Goal: Task Accomplishment & Management: Use online tool/utility

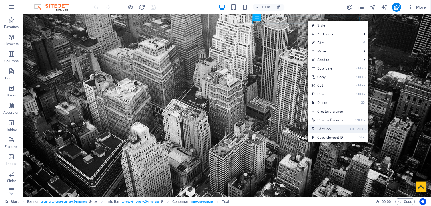
click at [333, 129] on link "Ctrl Alt C Edit CSS" at bounding box center [327, 129] width 39 height 9
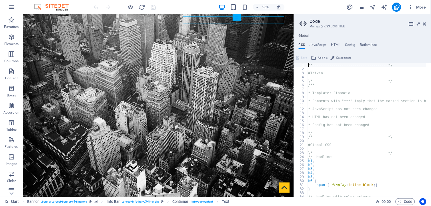
type textarea "<div class="commonninja_component pid-bc5930c9-d461-47aa-b5c3-9ec00feed144"></d…"
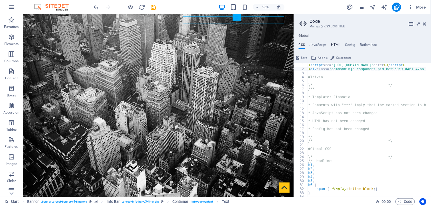
click at [335, 47] on h4 "HTML" at bounding box center [335, 46] width 9 height 6
type textarea "<a href="#main-content" class="wv-link-content button">Skip to main content</a>"
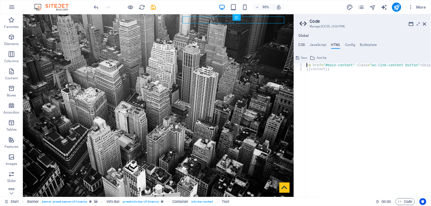
click at [303, 46] on h4 "CSS" at bounding box center [301, 46] width 6 height 6
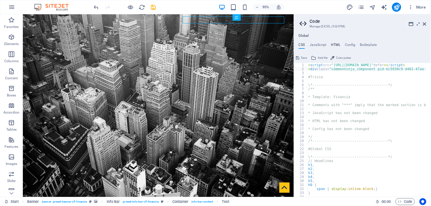
click at [331, 46] on h4 "HTML" at bounding box center [335, 46] width 9 height 6
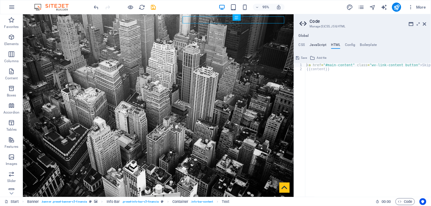
click at [320, 46] on h4 "JavaScript" at bounding box center [317, 46] width 17 height 6
type textarea "/* JS for preset "Menu V2" */"
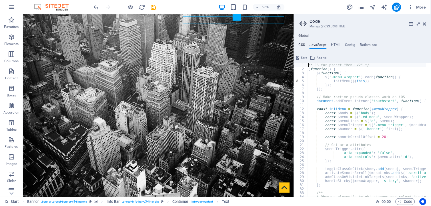
click at [301, 46] on h4 "CSS" at bounding box center [301, 46] width 6 height 6
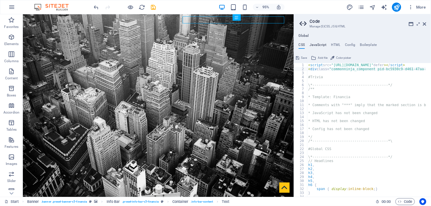
click at [319, 46] on h4 "JavaScript" at bounding box center [317, 46] width 17 height 6
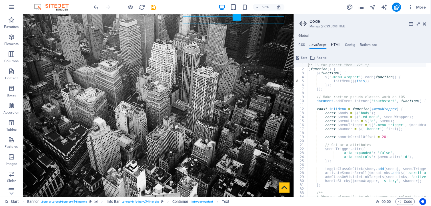
click at [338, 44] on h4 "HTML" at bounding box center [335, 46] width 9 height 6
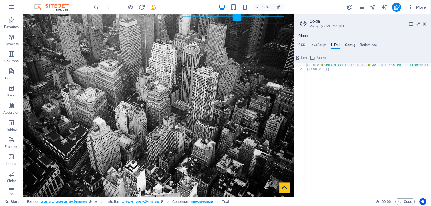
click at [349, 44] on h4 "Config" at bounding box center [350, 46] width 11 height 6
type textarea "$ls-h3-all: (2px, null, null);"
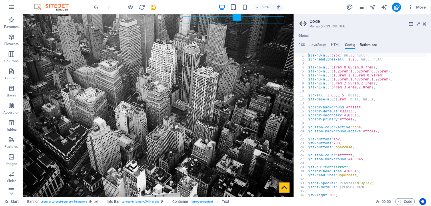
click at [365, 45] on h4 "Boilerplate" at bounding box center [368, 46] width 17 height 6
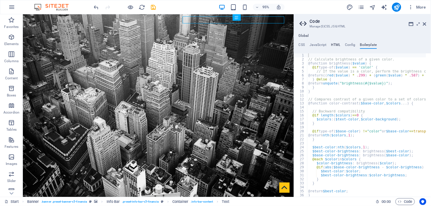
click at [338, 47] on h4 "HTML" at bounding box center [335, 46] width 9 height 6
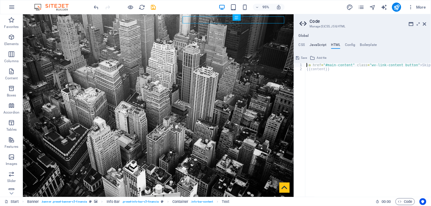
click at [320, 47] on h4 "JavaScript" at bounding box center [317, 46] width 17 height 6
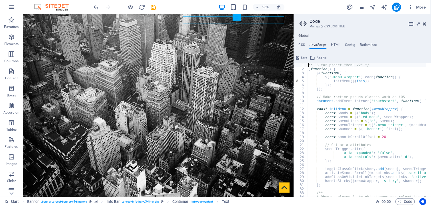
click at [423, 25] on icon at bounding box center [424, 24] width 3 height 5
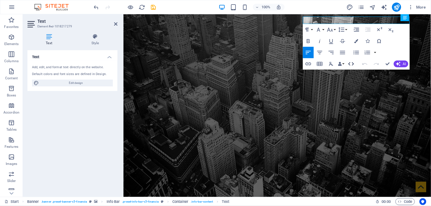
click at [351, 63] on icon "button" at bounding box center [350, 64] width 7 height 7
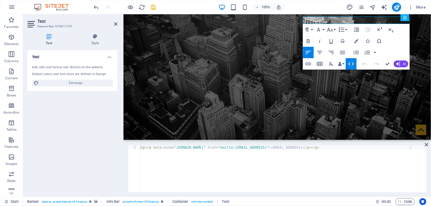
type textarea "<p><a data-bind="[DOMAIN_NAME]" href="mailto:[EMAIL_ADDRESS]">[EMAIL_ADDRESS]</…"
drag, startPoint x: 415, startPoint y: 149, endPoint x: 73, endPoint y: 156, distance: 341.5
click at [73, 156] on div "Text Element #ed-1018217279 Text Style Text Add, edit, and format text directly…" at bounding box center [227, 105] width 408 height 183
click at [416, 148] on div "< p > < a data-bind = "[DOMAIN_NAME]" href = "mailto:[EMAIL_ADDRESS]" > [EMAIL_…" at bounding box center [282, 173] width 287 height 55
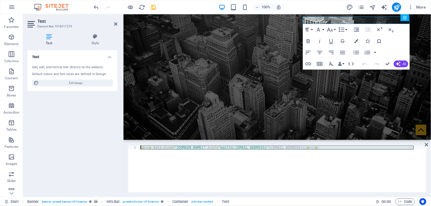
drag, startPoint x: 416, startPoint y: 148, endPoint x: 277, endPoint y: 144, distance: 139.4
click at [277, 144] on div "<p><a data-bind="[DOMAIN_NAME]" href="mailto:[EMAIL_ADDRESS]">[EMAIL_ADDRESS]</…" at bounding box center [276, 169] width 307 height 56
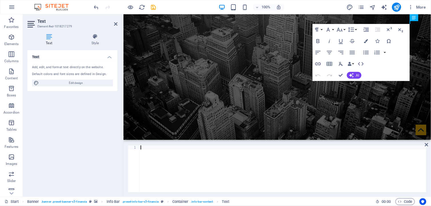
paste textarea "<div class="commonninja_component pid-bc5930c9-d461-47aa-b5c3-9ec00feed144"></d…"
type textarea "<div class="commonninja_component pid-bc5930c9-d461-47aa-b5c3-9ec00feed144"></d…"
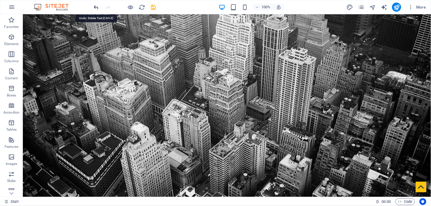
click at [97, 7] on icon "undo" at bounding box center [96, 7] width 7 height 7
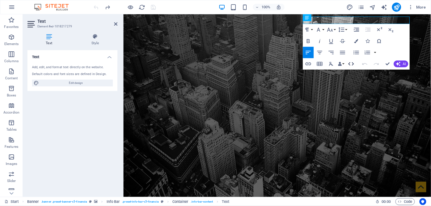
click at [351, 65] on icon "button" at bounding box center [350, 64] width 7 height 7
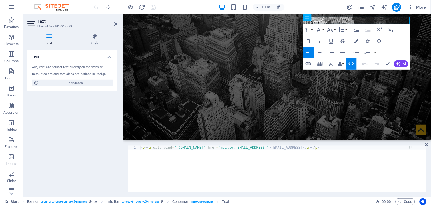
type textarea "<p><a data-bind="[DOMAIN_NAME]" href="mailto:[EMAIL_ADDRESS]">[EMAIL_ADDRESS]</…"
click at [415, 148] on div "< p > < a data-bind = "[DOMAIN_NAME]" href = "mailto:[EMAIL_ADDRESS]" > [EMAIL_…" at bounding box center [282, 173] width 287 height 55
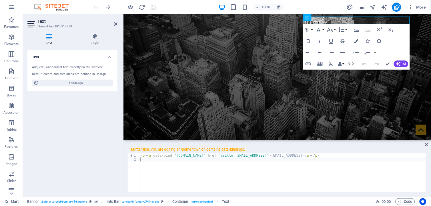
paste textarea "<div class="commonninja_component pid-bc5930c9-d461-47aa-b5c3-9ec00feed144"></d…"
type textarea "<div class="commonninja_component pid-bc5930c9-d461-47aa-b5c3-9ec00feed144"></d…"
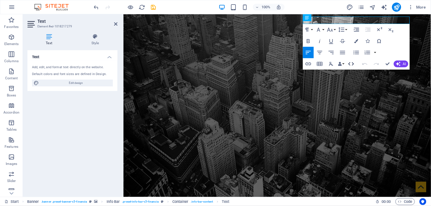
click at [352, 66] on icon "button" at bounding box center [350, 64] width 7 height 7
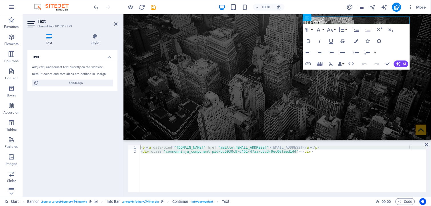
drag, startPoint x: 297, startPoint y: 153, endPoint x: 114, endPoint y: 147, distance: 183.7
click at [114, 147] on div "Text Element #ed-1018217279 Text Style Text Add, edit, and format text directly…" at bounding box center [227, 105] width 408 height 183
type textarea "<p><a data-bind="[DOMAIN_NAME]" href="mailto:[EMAIL_ADDRESS]">[EMAIL_ADDRESS]</…"
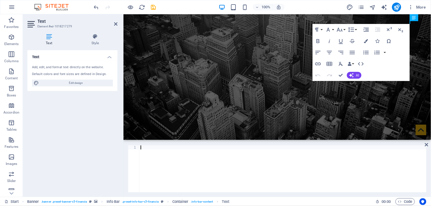
type textarea "<div class="commonninja_component pid-bc5930c9-d461-47aa-b5c3-9ec00feed144"></d…"
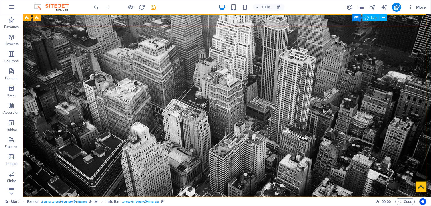
click at [353, 21] on div "Container Icon" at bounding box center [371, 17] width 39 height 7
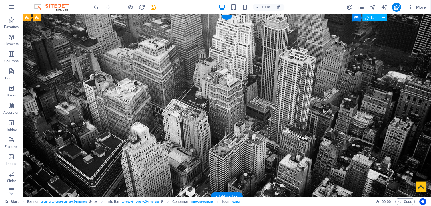
select select "xMidYMid"
select select "px"
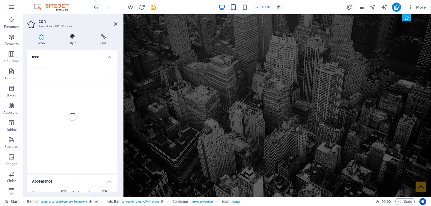
click at [78, 41] on h4 "Style" at bounding box center [73, 40] width 31 height 12
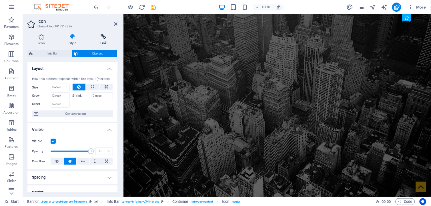
click at [106, 40] on h4 "Link" at bounding box center [103, 40] width 28 height 12
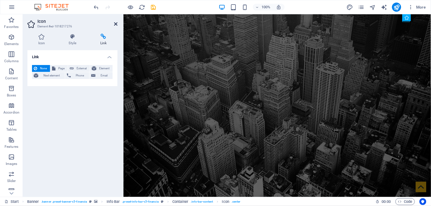
click at [116, 22] on icon at bounding box center [115, 24] width 3 height 5
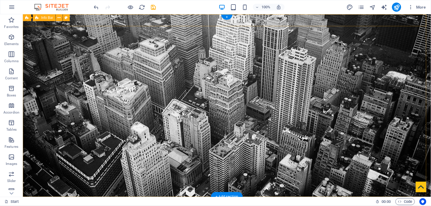
drag, startPoint x: 379, startPoint y: 21, endPoint x: 278, endPoint y: 21, distance: 101.4
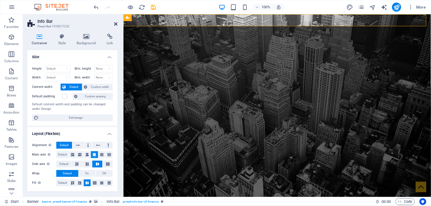
click at [114, 26] on icon at bounding box center [115, 24] width 3 height 5
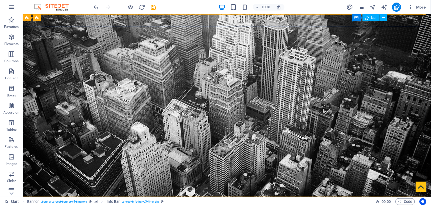
click at [356, 21] on div "Container Icon" at bounding box center [371, 17] width 39 height 7
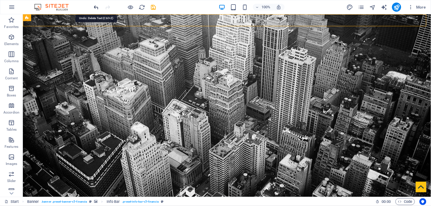
click at [96, 9] on icon "undo" at bounding box center [96, 7] width 7 height 7
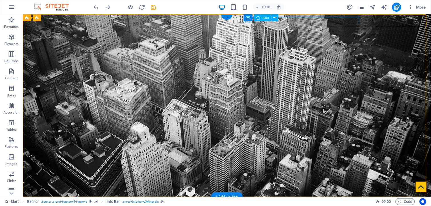
click at [275, 19] on button at bounding box center [273, 17] width 7 height 7
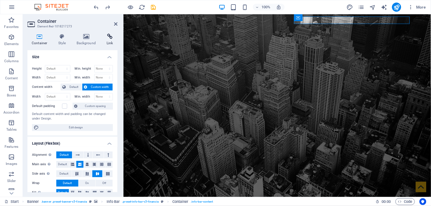
click at [110, 36] on icon at bounding box center [109, 37] width 15 height 6
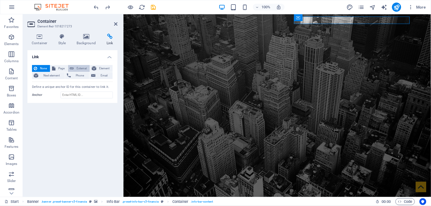
click at [79, 69] on span "External" at bounding box center [81, 68] width 13 height 7
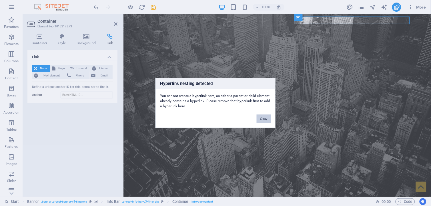
click at [266, 118] on button "Okay" at bounding box center [263, 119] width 14 height 9
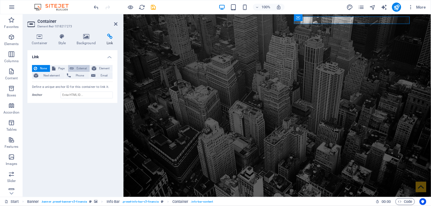
click at [82, 67] on span "External" at bounding box center [81, 68] width 13 height 7
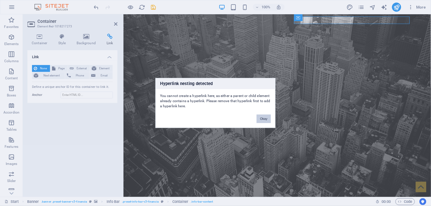
click at [264, 116] on button "Okay" at bounding box center [263, 119] width 14 height 9
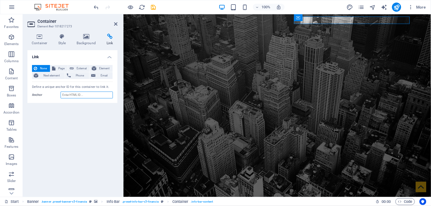
click at [67, 96] on input "Anchor" at bounding box center [87, 95] width 52 height 7
paste input "<script src="[URL][DOMAIN_NAME]" defer></script> <div class="commonninja_compon…"
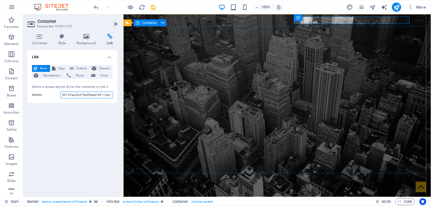
type input "<script src="[URL][DOMAIN_NAME]" defer></script> <div class="commonninja_compon…"
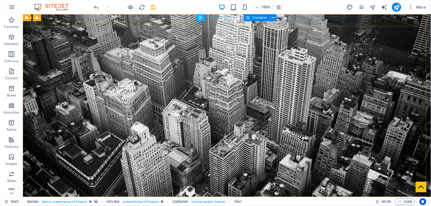
click at [246, 21] on icon at bounding box center [248, 17] width 4 height 7
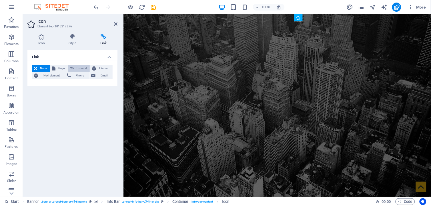
click at [77, 67] on span "External" at bounding box center [81, 68] width 13 height 7
select select "blank"
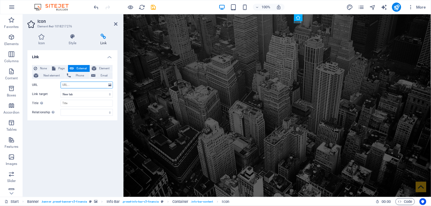
click at [69, 86] on input "URL" at bounding box center [87, 85] width 52 height 7
paste input "<script src="[URL][DOMAIN_NAME]" defer></script> <div class="commonninja_compon…"
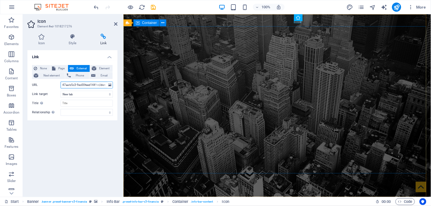
type input "<script src="[URL][DOMAIN_NAME]" defer></script> <div class="commonninja_compon…"
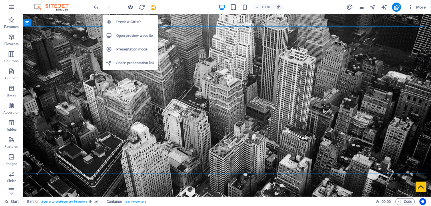
click at [132, 8] on icon "button" at bounding box center [130, 7] width 7 height 7
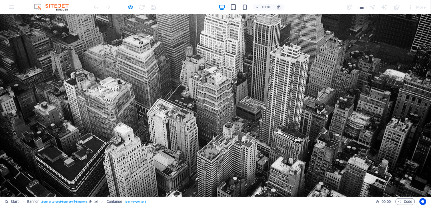
click at [126, 6] on div at bounding box center [125, 7] width 64 height 9
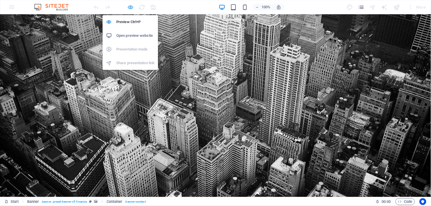
click at [132, 8] on icon "button" at bounding box center [130, 7] width 7 height 7
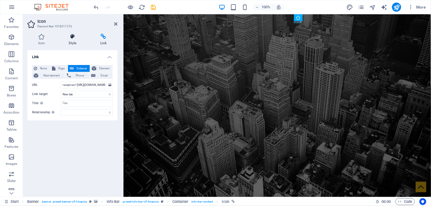
click at [73, 43] on h4 "Style" at bounding box center [73, 40] width 31 height 12
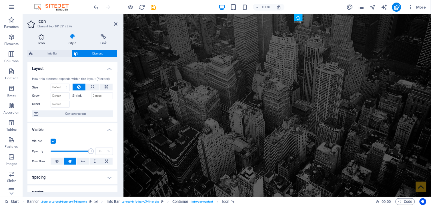
click at [42, 38] on icon at bounding box center [41, 37] width 28 height 6
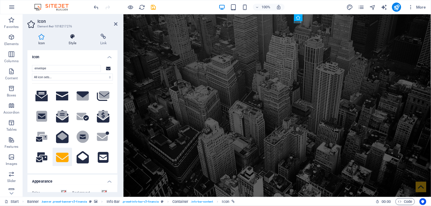
click at [72, 37] on icon at bounding box center [72, 37] width 29 height 6
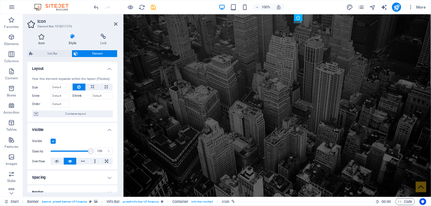
click at [41, 43] on h4 "Icon" at bounding box center [42, 40] width 31 height 12
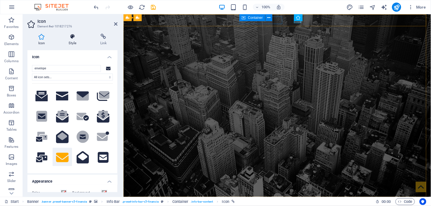
click at [74, 41] on h4 "Style" at bounding box center [73, 40] width 31 height 12
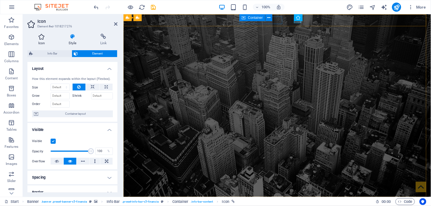
click at [45, 40] on h4 "Icon" at bounding box center [42, 40] width 31 height 12
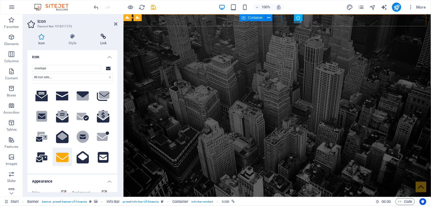
click at [104, 41] on h4 "Link" at bounding box center [103, 40] width 28 height 12
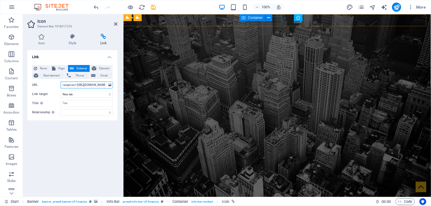
drag, startPoint x: 104, startPoint y: 83, endPoint x: 47, endPoint y: 85, distance: 56.5
click at [47, 85] on div "URL <script src="[URL][DOMAIN_NAME]" defer></script> <div class="commonninja_co…" at bounding box center [72, 85] width 81 height 7
drag, startPoint x: 186, startPoint y: 97, endPoint x: 166, endPoint y: 82, distance: 24.8
type input "[DOMAIN_NAME][URL]" defer></script> <div class="commonninja_component pid-bc593…"
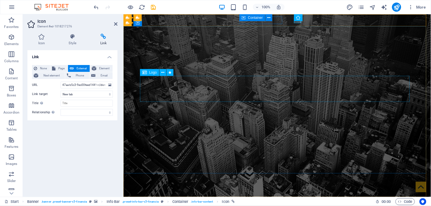
scroll to position [0, 0]
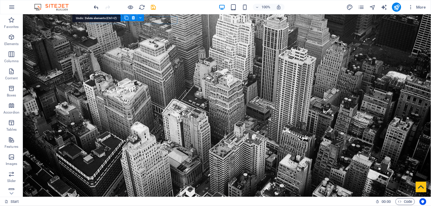
click at [95, 8] on icon "undo" at bounding box center [96, 7] width 7 height 7
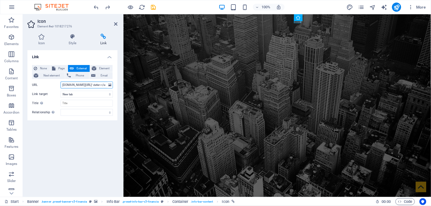
click at [106, 84] on input "[DOMAIN_NAME][URL]" defer></script> <div class="commonninja_component pid-bc593…" at bounding box center [87, 85] width 52 height 7
click at [104, 85] on input "[DOMAIN_NAME][URL]" defer></script> <div class="commonninja_component pid-bc593…" at bounding box center [87, 85] width 52 height 7
drag, startPoint x: 105, startPoint y: 84, endPoint x: 44, endPoint y: 87, distance: 60.9
click at [44, 87] on div "URL [DOMAIN_NAME][URL]" defer></script> <div class="commonninja_component pid-b…" at bounding box center [72, 85] width 81 height 7
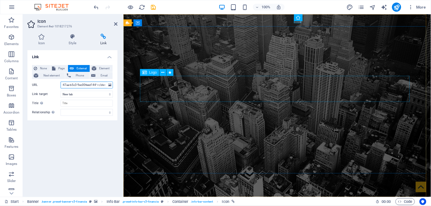
drag, startPoint x: 185, startPoint y: 98, endPoint x: 154, endPoint y: 85, distance: 33.5
type input ".js" defer></script> <div class="commonninja_component pid-bc5930c9-d461-47aa-b…"
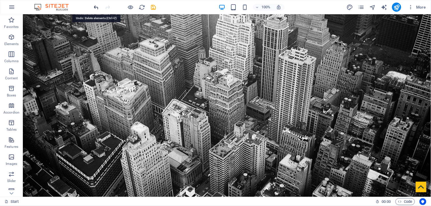
click at [93, 8] on icon "undo" at bounding box center [96, 7] width 7 height 7
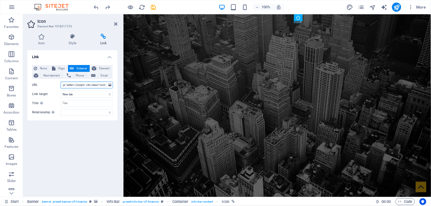
click at [103, 83] on input ".js" defer></script> <div class="commonninja_component pid-bc5930c9-d461-47aa-b…" at bounding box center [87, 85] width 52 height 7
click at [106, 85] on input "ommonninja_component pid-bc5930c9-d461-47aa-b5c3-9ec00feed144"></div>" at bounding box center [87, 85] width 52 height 7
click at [101, 84] on input "ommonninja_component pid-bc5930c9-d461-47aa-b5c3-9ec00feed144"></div>" at bounding box center [87, 85] width 52 height 7
click at [104, 82] on input "c5930c9-d461-47aa-b5c3-9ec00feed144"></div>" at bounding box center [87, 85] width 52 height 7
click at [93, 89] on div "None Page External Element Next element Phone Email Page Start Subpage Legal No…" at bounding box center [72, 90] width 81 height 51
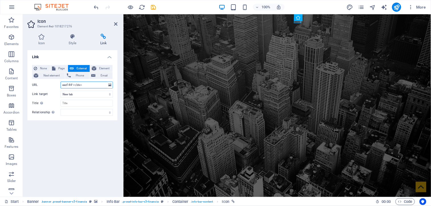
click at [92, 84] on input "eed144"></div>" at bounding box center [87, 85] width 52 height 7
type input "e"
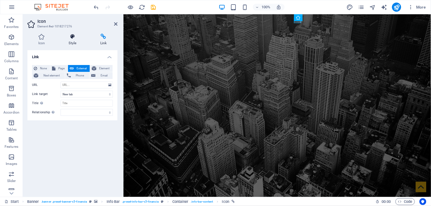
click at [69, 41] on h4 "Style" at bounding box center [73, 40] width 31 height 12
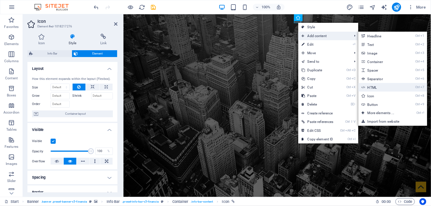
click at [372, 89] on link "Ctrl 7 HTML" at bounding box center [381, 87] width 47 height 9
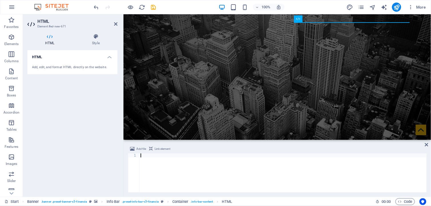
type textarea "<div class="commonninja_component pid-bc5930c9-d461-47aa-b5c3-9ec00feed144"></d…"
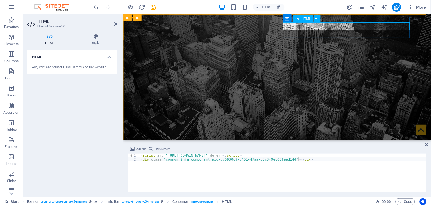
click at [317, 189] on div at bounding box center [277, 193] width 270 height 8
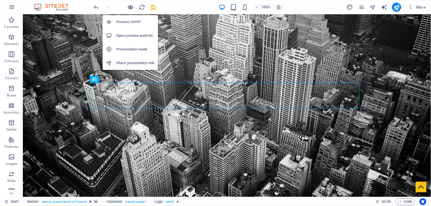
click at [128, 6] on icon "button" at bounding box center [130, 7] width 7 height 7
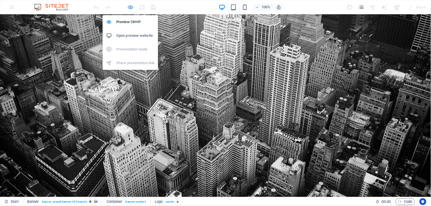
click at [131, 6] on icon "button" at bounding box center [130, 7] width 7 height 7
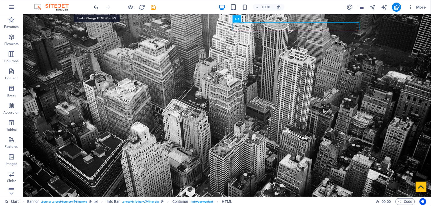
click at [96, 9] on icon "undo" at bounding box center [96, 7] width 7 height 7
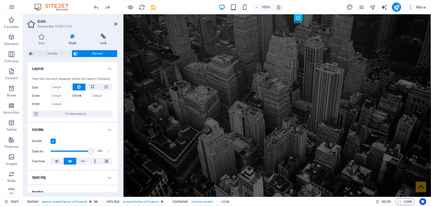
click at [108, 37] on icon at bounding box center [103, 37] width 28 height 6
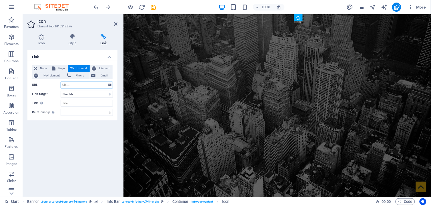
click at [64, 85] on input "URL" at bounding box center [87, 85] width 52 height 7
paste input "[URL][DOMAIN_NAME]"
type input "[URL][DOMAIN_NAME]"
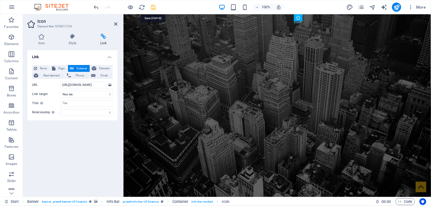
click at [152, 10] on icon "save" at bounding box center [153, 7] width 7 height 7
checkbox input "false"
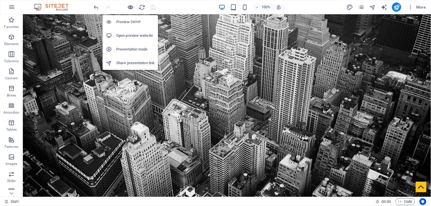
click at [133, 6] on icon "button" at bounding box center [130, 7] width 7 height 7
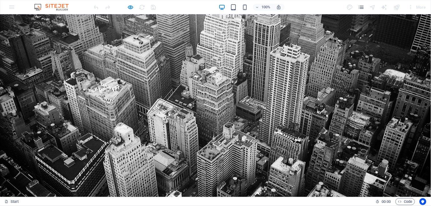
drag, startPoint x: 233, startPoint y: 21, endPoint x: 131, endPoint y: 7, distance: 102.6
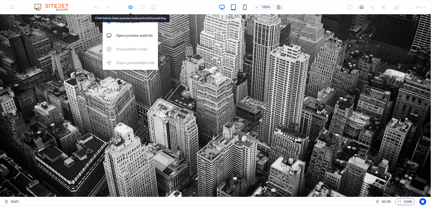
click at [128, 7] on icon "button" at bounding box center [130, 7] width 7 height 7
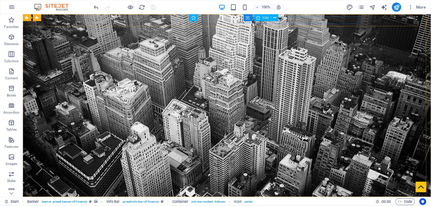
click at [245, 21] on div "Container Icon" at bounding box center [263, 17] width 39 height 7
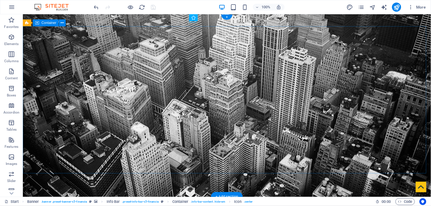
drag, startPoint x: 267, startPoint y: 35, endPoint x: 231, endPoint y: 34, distance: 36.0
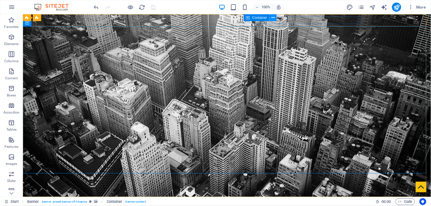
click at [272, 18] on icon at bounding box center [272, 18] width 3 height 6
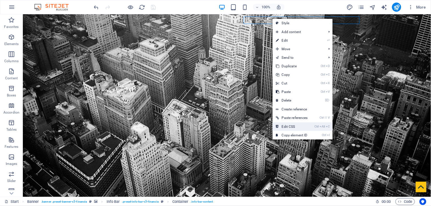
click at [296, 127] on link "Ctrl Alt C Edit CSS" at bounding box center [291, 126] width 39 height 9
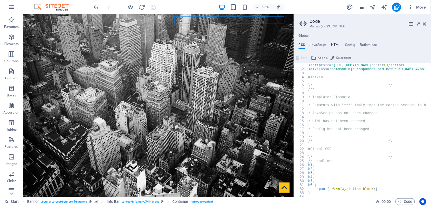
click at [333, 43] on h4 "HTML" at bounding box center [335, 46] width 9 height 6
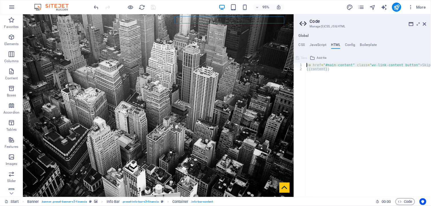
drag, startPoint x: 346, startPoint y: 71, endPoint x: 296, endPoint y: 63, distance: 50.7
click at [296, 63] on div "<a href="#main-content" class="wv-link-content button">Skip to main content</a>…" at bounding box center [362, 130] width 137 height 134
click at [335, 71] on div "< a href = "#main-content" class = "wv-link-content button" > Skip to main cont…" at bounding box center [367, 130] width 125 height 134
drag, startPoint x: 334, startPoint y: 71, endPoint x: 303, endPoint y: 64, distance: 31.8
click at [303, 64] on div "{{content}} 1 2 < a href = "#main-content" class = "wv-link-content button" > S…" at bounding box center [362, 130] width 137 height 134
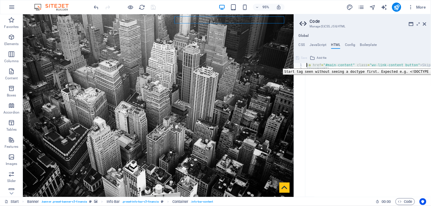
paste textarea
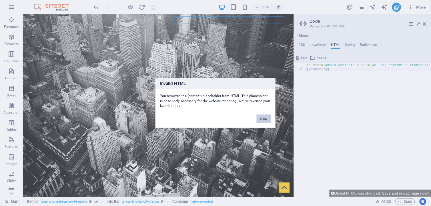
drag, startPoint x: 259, startPoint y: 118, endPoint x: 250, endPoint y: 109, distance: 12.7
click at [259, 118] on button "Okay" at bounding box center [263, 119] width 14 height 9
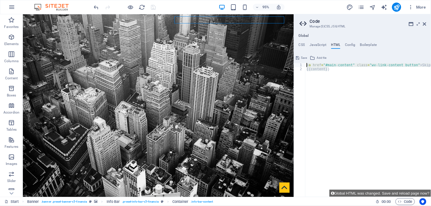
drag, startPoint x: 330, startPoint y: 68, endPoint x: 298, endPoint y: 64, distance: 32.5
click at [298, 64] on div "{{content}} 1 2 < a href = "#main-content" class = "wv-link-content button" > S…" at bounding box center [362, 130] width 137 height 134
click at [95, 8] on icon "undo" at bounding box center [96, 7] width 7 height 7
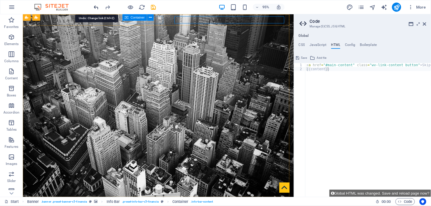
click at [94, 7] on icon "undo" at bounding box center [96, 7] width 7 height 7
click at [98, 7] on icon "undo" at bounding box center [96, 7] width 7 height 7
click at [320, 46] on h4 "JavaScript" at bounding box center [317, 46] width 17 height 6
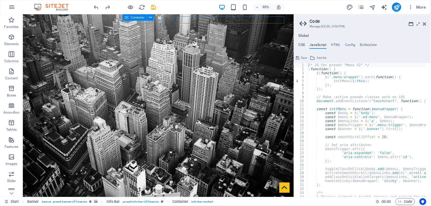
click at [300, 43] on h4 "CSS" at bounding box center [301, 46] width 6 height 6
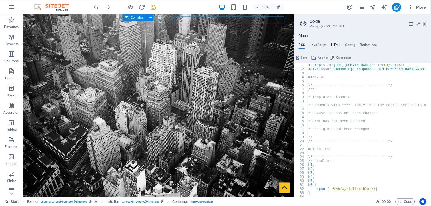
click at [335, 47] on h4 "HTML" at bounding box center [335, 46] width 9 height 6
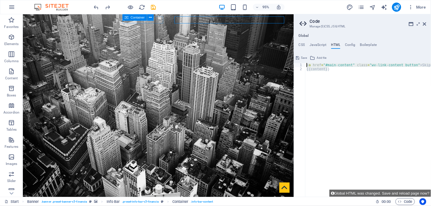
drag, startPoint x: 340, startPoint y: 70, endPoint x: 304, endPoint y: 57, distance: 38.1
click at [304, 57] on div "{{content}} 1 2 < a href = "#main-content" class = "wv-link-content button" > S…" at bounding box center [362, 125] width 137 height 144
paste textarea
type textarea "{{content}}"
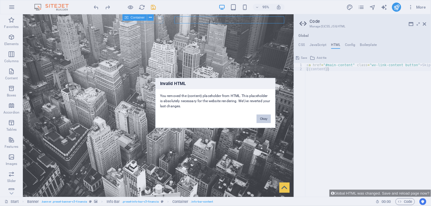
click at [267, 116] on button "Okay" at bounding box center [263, 119] width 14 height 9
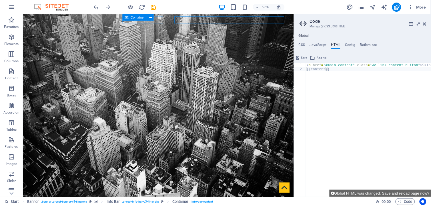
click at [326, 105] on div "< a href = "#main-content" class = "wv-link-content button" > Skip to main cont…" at bounding box center [382, 131] width 154 height 137
type textarea "<a href="#main-content" class="wv-link-content button">Skip to main content</a>"
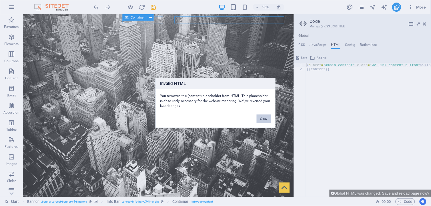
click at [261, 121] on button "Okay" at bounding box center [263, 119] width 14 height 9
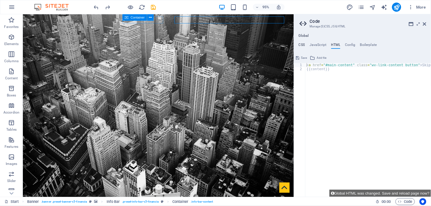
click at [304, 45] on h4 "CSS" at bounding box center [301, 46] width 6 height 6
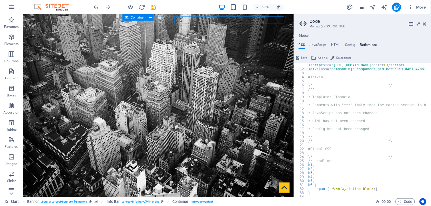
click at [364, 44] on h4 "Boilerplate" at bounding box center [368, 46] width 17 height 6
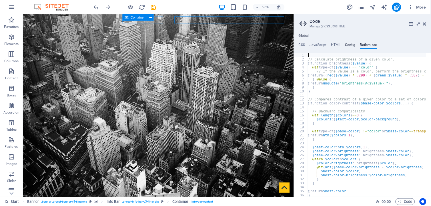
click at [346, 46] on h4 "Config" at bounding box center [350, 46] width 11 height 6
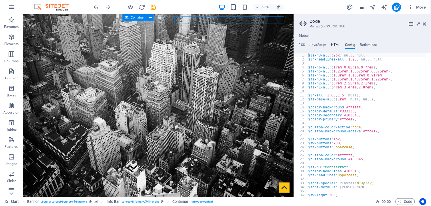
click at [334, 46] on h4 "HTML" at bounding box center [335, 46] width 9 height 6
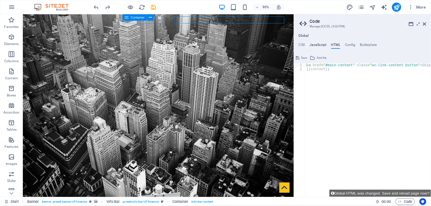
click at [312, 46] on h4 "JavaScript" at bounding box center [317, 46] width 17 height 6
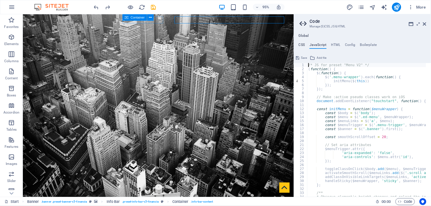
click at [304, 46] on h4 "CSS" at bounding box center [301, 46] width 6 height 6
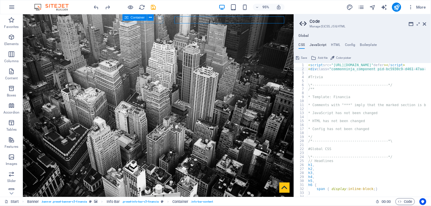
click at [319, 44] on h4 "JavaScript" at bounding box center [317, 46] width 17 height 6
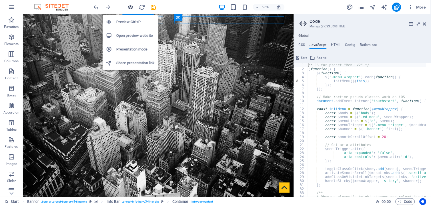
click at [127, 10] on icon "button" at bounding box center [130, 7] width 7 height 7
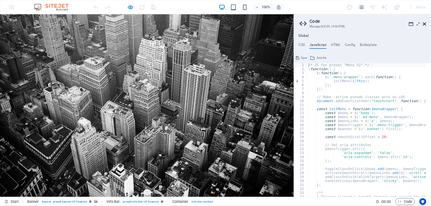
click at [425, 22] on icon at bounding box center [424, 24] width 3 height 5
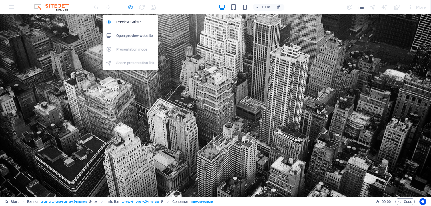
click at [128, 7] on icon "button" at bounding box center [130, 7] width 7 height 7
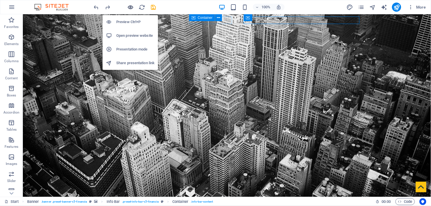
click at [130, 7] on icon "button" at bounding box center [130, 7] width 7 height 7
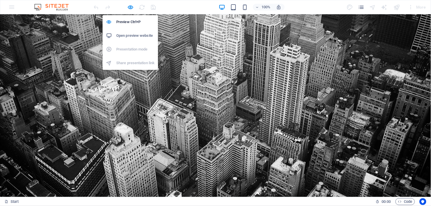
click at [133, 11] on div "Preview Ctrl+P Open preview website Presentation mode Share presentation link" at bounding box center [129, 40] width 55 height 59
click at [132, 9] on icon "button" at bounding box center [130, 7] width 7 height 7
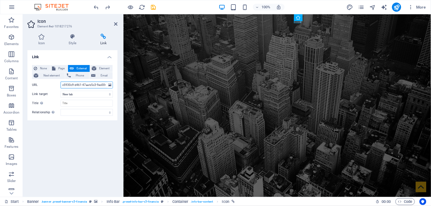
click at [93, 85] on input "c5930c9-d461-47aa-b5c3-9ec00feed144"></div>" at bounding box center [87, 85] width 52 height 7
drag, startPoint x: 102, startPoint y: 85, endPoint x: 57, endPoint y: 85, distance: 45.1
click at [57, 85] on div "URL c5930c9-d461-47aa-b5c3-9ec00feed144"></div>" at bounding box center [72, 85] width 81 height 7
click at [94, 85] on input "0feed144"></div>" at bounding box center [87, 85] width 52 height 7
type input "0"
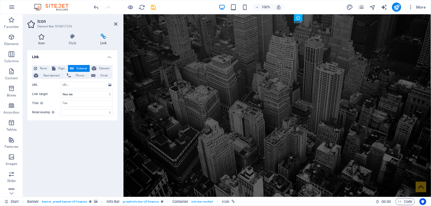
click at [46, 39] on icon at bounding box center [41, 37] width 28 height 6
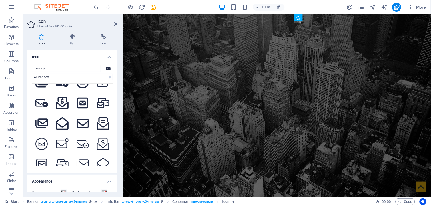
scroll to position [127, 0]
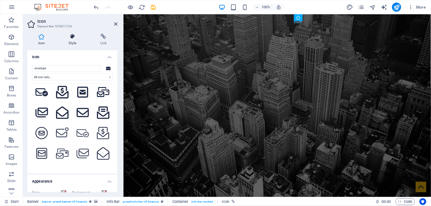
click at [73, 42] on h4 "Style" at bounding box center [73, 40] width 31 height 12
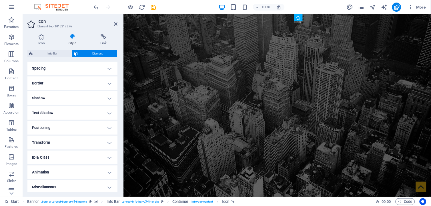
scroll to position [110, 0]
click at [63, 142] on h4 "Transform" at bounding box center [72, 141] width 90 height 14
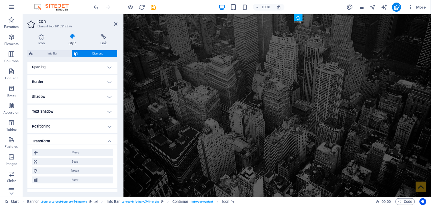
click at [64, 141] on h4 "Transform" at bounding box center [72, 139] width 90 height 10
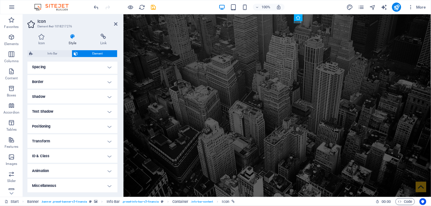
click at [61, 129] on h4 "Positioning" at bounding box center [72, 127] width 90 height 14
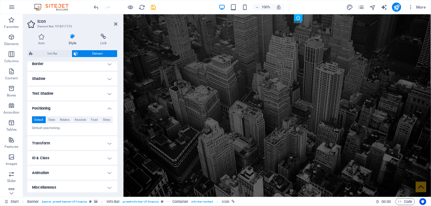
scroll to position [130, 0]
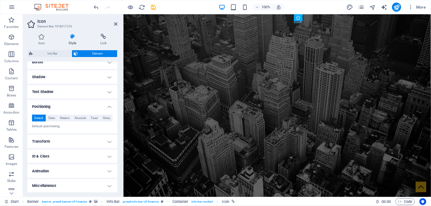
click at [113, 154] on h4 "ID & Class" at bounding box center [72, 157] width 90 height 14
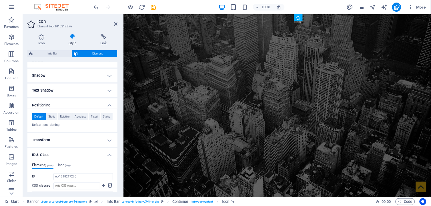
scroll to position [87, 0]
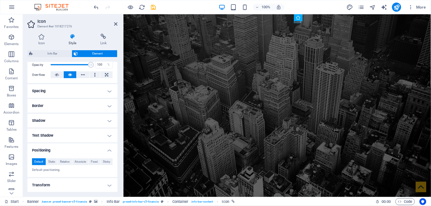
click at [49, 150] on h4 "Positioning" at bounding box center [72, 149] width 90 height 10
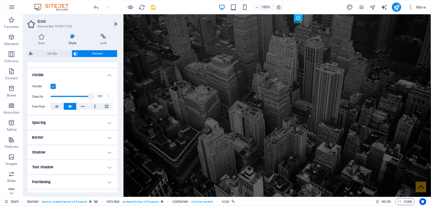
scroll to position [162, 0]
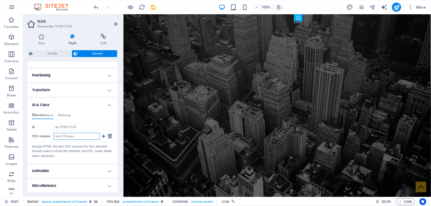
click at [67, 136] on input "CSS classes" at bounding box center [76, 136] width 47 height 7
paste input "<script src="[URL][DOMAIN_NAME]" defer></script> <div class="commonninja_compon…"
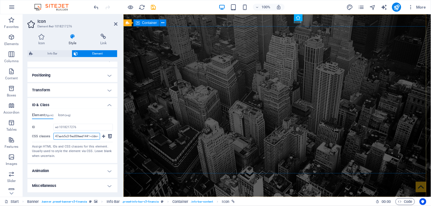
type input "<script src="[URL][DOMAIN_NAME]" defer></script> <div class="commonninja_compon…"
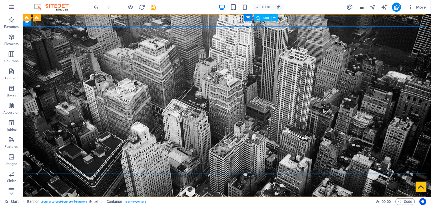
click at [247, 21] on div "Container Icon" at bounding box center [263, 17] width 39 height 7
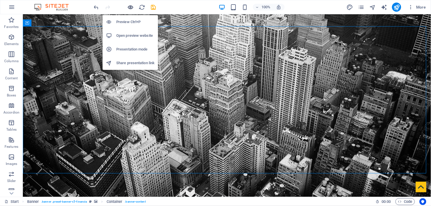
click at [132, 7] on icon "button" at bounding box center [130, 7] width 7 height 7
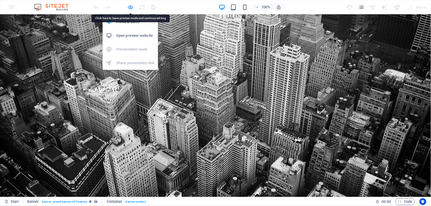
click at [132, 8] on icon "button" at bounding box center [130, 7] width 7 height 7
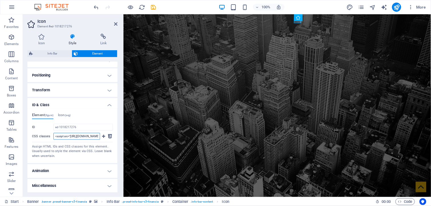
drag, startPoint x: 98, startPoint y: 136, endPoint x: 31, endPoint y: 136, distance: 66.2
click at [31, 136] on div "Element (figure) Icon (svg) ID ed-1018217276 CSS classes <script src="[URL][DOM…" at bounding box center [72, 135] width 90 height 55
type input "[DOMAIN_NAME][URL]" defer></script> <div class="commonninja_component pid-bc593…"
drag, startPoint x: 55, startPoint y: 135, endPoint x: 106, endPoint y: 135, distance: 51.1
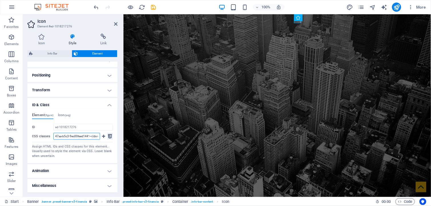
click at [106, 135] on div "CSS classes [DOMAIN_NAME][URL]" defer></script> <div class="commonninja_compone…" at bounding box center [72, 137] width 81 height 9
click at [55, 135] on input "CSS classes" at bounding box center [76, 136] width 47 height 7
type input "<script src="[URL][DOMAIN_NAME]" defer></script> <div class="commonninja_compon…"
click at [78, 156] on div "Assign HTML IDs and CSS classes for this element. Usually used to style the ele…" at bounding box center [72, 152] width 81 height 14
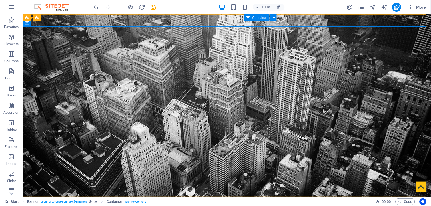
click at [244, 20] on div "Container" at bounding box center [257, 17] width 26 height 7
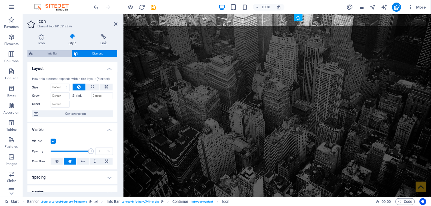
click at [49, 53] on span "Info Bar" at bounding box center [52, 53] width 35 height 7
select select "rem"
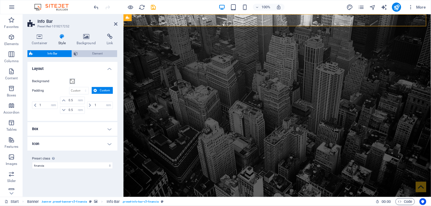
click at [98, 52] on span "Element" at bounding box center [97, 53] width 36 height 7
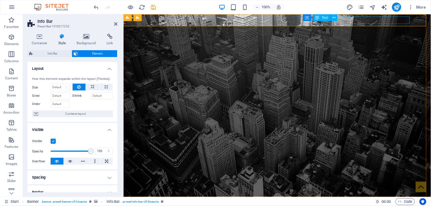
click at [340, 21] on div "Container Text" at bounding box center [322, 17] width 38 height 7
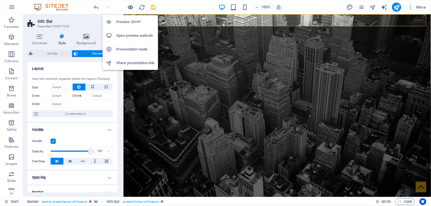
click at [128, 7] on icon "button" at bounding box center [130, 7] width 7 height 7
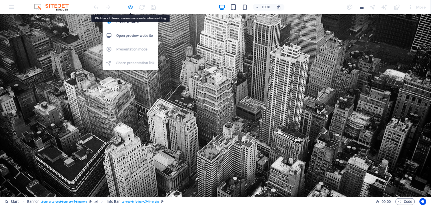
click at [129, 7] on icon "button" at bounding box center [130, 7] width 7 height 7
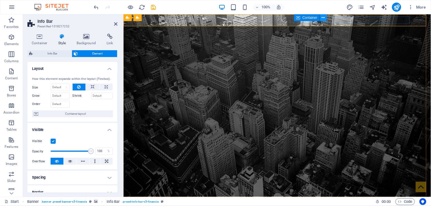
click at [325, 17] on button at bounding box center [323, 17] width 7 height 7
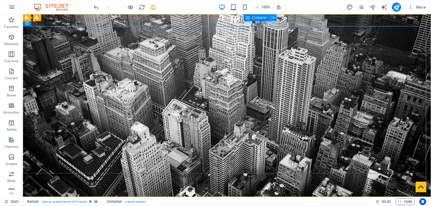
click at [275, 18] on button at bounding box center [273, 17] width 7 height 7
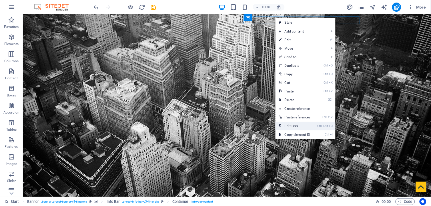
click at [297, 126] on link "Ctrl Alt C Edit CSS" at bounding box center [294, 126] width 39 height 9
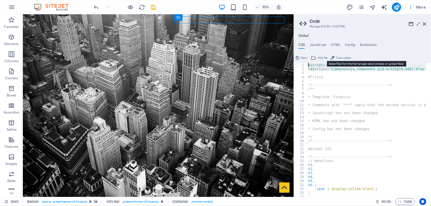
drag, startPoint x: 347, startPoint y: 68, endPoint x: 321, endPoint y: 59, distance: 27.2
click at [321, 59] on div "<div class="commonninja_component pid-bc5930c9-d461-47aa-b5c3-9ec00feed144"></d…" at bounding box center [362, 125] width 137 height 144
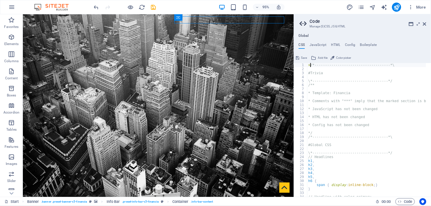
click at [310, 65] on div "> /*------------------------------------*\ #Trivia \*--------------------------…" at bounding box center [392, 131] width 171 height 137
type textarea "/*------------------------------------*\"
click at [337, 38] on ul "Global" at bounding box center [362, 36] width 137 height 5
click at [336, 45] on h4 "HTML" at bounding box center [335, 46] width 9 height 6
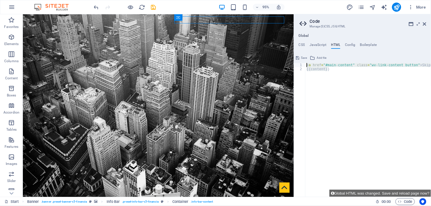
drag, startPoint x: 335, startPoint y: 73, endPoint x: 303, endPoint y: 65, distance: 32.4
click at [303, 65] on div "<a href="#main-content" class="wv-link-content button">Skip to main content</a>…" at bounding box center [362, 130] width 137 height 134
click at [373, 76] on div "< a href = "#main-content" class = "wv-link-content button" > Skip to main cont…" at bounding box center [367, 130] width 125 height 134
click at [306, 65] on div "< a href = "#main-content" class = "wv-link-content button" > Skip to main cont…" at bounding box center [382, 131] width 154 height 137
type textarea "<a href="#main-content" class="wv-link-content button">Skip to main content</a>"
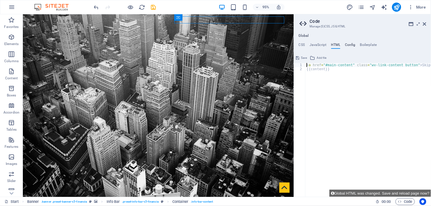
click at [350, 45] on h4 "Config" at bounding box center [350, 46] width 11 height 6
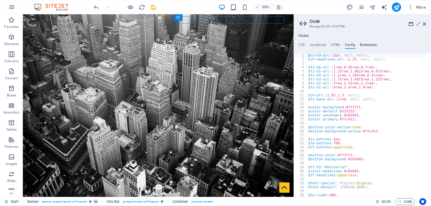
click at [367, 45] on h4 "Boilerplate" at bounding box center [368, 46] width 17 height 6
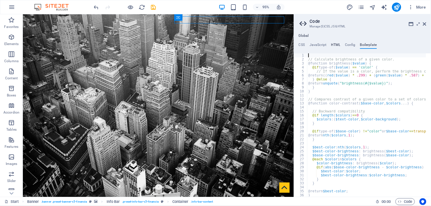
click at [340, 45] on h4 "HTML" at bounding box center [335, 46] width 9 height 6
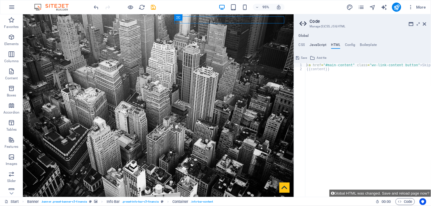
click at [318, 45] on h4 "JavaScript" at bounding box center [317, 46] width 17 height 6
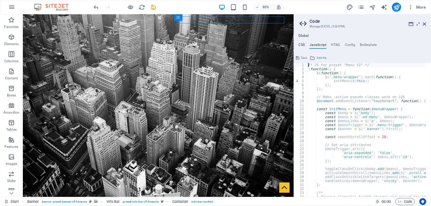
click at [298, 45] on h4 "CSS" at bounding box center [301, 46] width 6 height 6
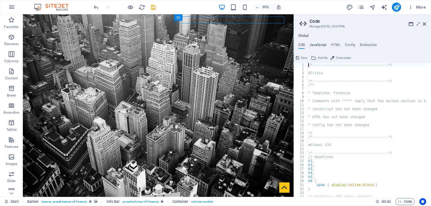
click at [316, 46] on h4 "JavaScript" at bounding box center [317, 46] width 17 height 6
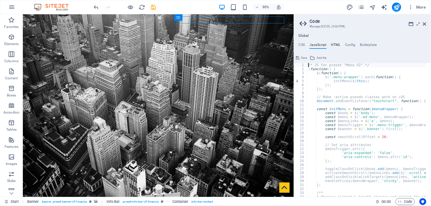
click at [338, 46] on h4 "HTML" at bounding box center [335, 46] width 9 height 6
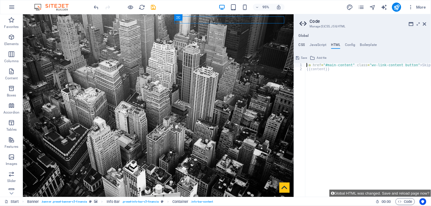
click at [300, 46] on h4 "CSS" at bounding box center [301, 46] width 6 height 6
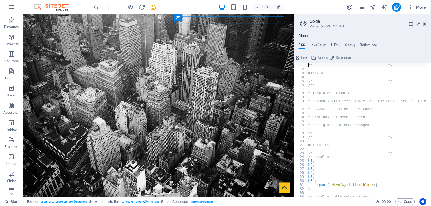
click at [425, 23] on icon at bounding box center [424, 24] width 3 height 5
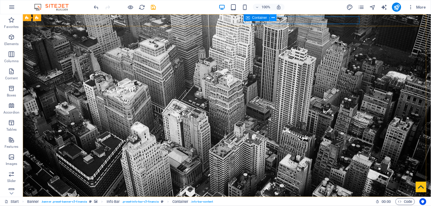
click at [274, 17] on icon at bounding box center [272, 18] width 3 height 6
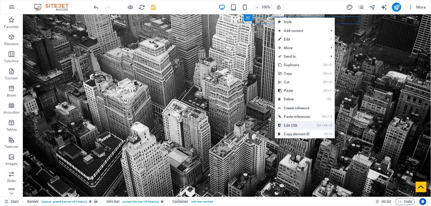
click at [292, 126] on link "Ctrl Alt C Edit CSS" at bounding box center [294, 125] width 39 height 9
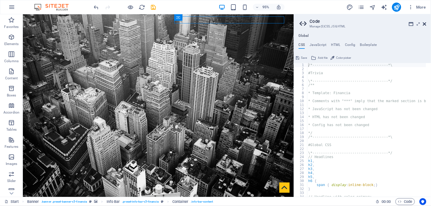
click at [423, 24] on icon at bounding box center [424, 24] width 3 height 5
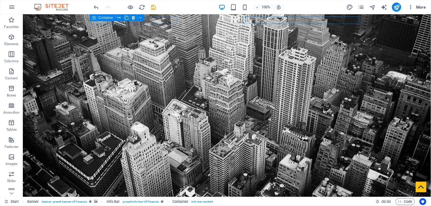
click at [410, 8] on icon "button" at bounding box center [411, 7] width 6 height 6
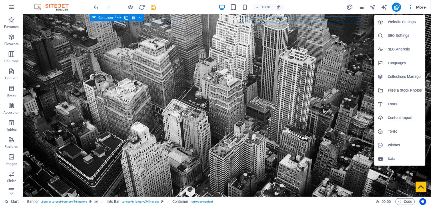
click at [412, 8] on div at bounding box center [215, 103] width 431 height 206
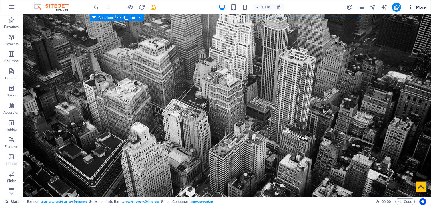
click at [417, 8] on span "More" at bounding box center [417, 7] width 18 height 6
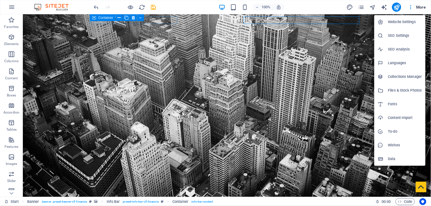
click at [394, 61] on h6 "Languages" at bounding box center [405, 63] width 34 height 7
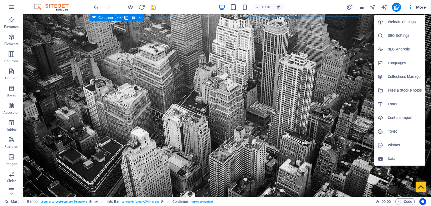
select select "41"
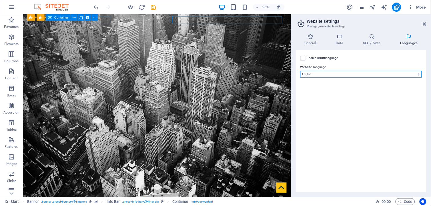
click at [357, 74] on select "Abkhazian Afar Afrikaans Akan Albanian Amharic Arabic Aragonese Armenian Assame…" at bounding box center [360, 74] width 121 height 7
click at [357, 75] on select "Abkhazian Afar Afrikaans Akan Albanian Amharic Arabic Aragonese Armenian Assame…" at bounding box center [360, 74] width 121 height 7
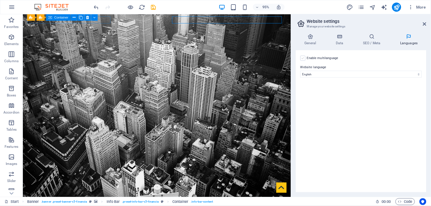
click at [303, 58] on label at bounding box center [302, 58] width 5 height 5
click at [0, 0] on input "Enable multilanguage To disable multilanguage delete all languages until only o…" at bounding box center [0, 0] width 0 height 0
select select
click at [303, 58] on label at bounding box center [302, 58] width 5 height 5
click at [0, 0] on input "Enable multilanguage To disable multilanguage delete all languages until only o…" at bounding box center [0, 0] width 0 height 0
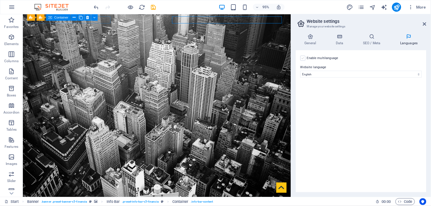
click at [303, 58] on label at bounding box center [302, 58] width 5 height 5
click at [0, 0] on input "Enable multilanguage To disable multilanguage delete all languages until only o…" at bounding box center [0, 0] width 0 height 0
click at [303, 58] on label at bounding box center [302, 58] width 5 height 5
click at [0, 0] on input "Enable multilanguage To disable multilanguage delete all languages until only o…" at bounding box center [0, 0] width 0 height 0
click at [303, 58] on label at bounding box center [302, 58] width 5 height 5
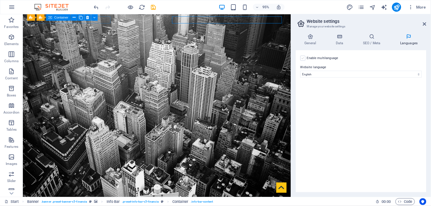
click at [0, 0] on input "Enable multilanguage To disable multilanguage delete all languages until only o…" at bounding box center [0, 0] width 0 height 0
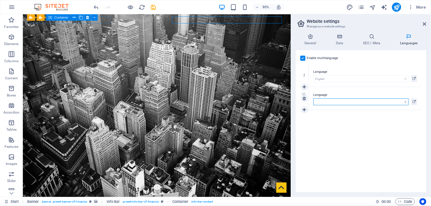
click at [406, 104] on select "Abkhazian Afar Afrikaans Akan Albanian Amharic Arabic Aragonese Armenian Assame…" at bounding box center [360, 101] width 95 height 7
click at [326, 156] on div "Enable multilanguage To disable multilanguage delete all languages until only o…" at bounding box center [360, 121] width 130 height 142
click at [413, 79] on icon at bounding box center [413, 78] width 3 height 7
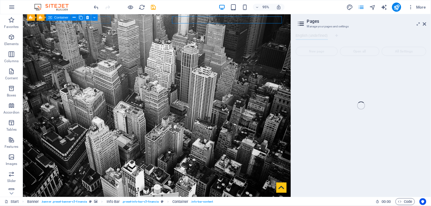
click at [424, 23] on div "Start Favorites Elements Columns Content Boxes Accordion Tables Features Images…" at bounding box center [215, 105] width 431 height 183
click at [425, 24] on div "Start Favorites Elements Columns Content Boxes Accordion Tables Features Images…" at bounding box center [215, 105] width 431 height 183
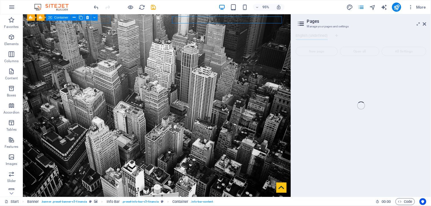
click at [425, 24] on div "Start Favorites Elements Columns Content Boxes Accordion Tables Features Images…" at bounding box center [215, 105] width 431 height 183
click at [425, 23] on div "Start Favorites Elements Columns Content Boxes Accordion Tables Features Images…" at bounding box center [215, 105] width 431 height 183
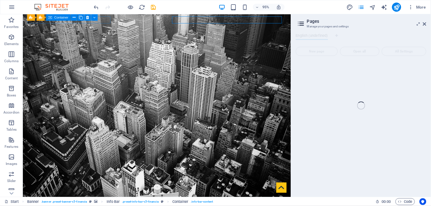
click at [425, 23] on div "Start Favorites Elements Columns Content Boxes Accordion Tables Features Images…" at bounding box center [215, 105] width 431 height 183
click at [424, 25] on div "Start Favorites Elements Columns Content Boxes Accordion Tables Features Images…" at bounding box center [215, 105] width 431 height 183
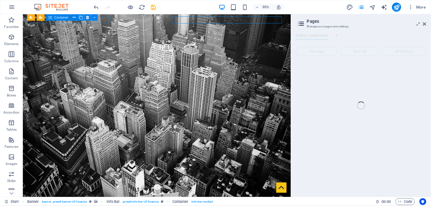
click at [424, 25] on div "Start Favorites Elements Columns Content Boxes Accordion Tables Features Images…" at bounding box center [215, 105] width 431 height 183
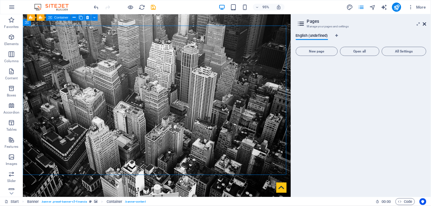
click at [425, 23] on icon at bounding box center [424, 24] width 3 height 5
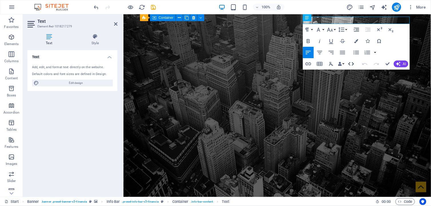
click at [349, 64] on icon "button" at bounding box center [350, 64] width 7 height 7
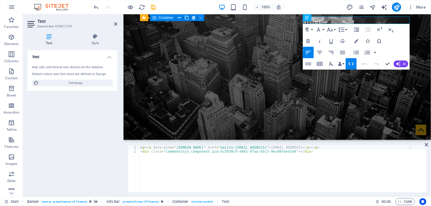
click at [349, 62] on icon "button" at bounding box center [350, 64] width 7 height 7
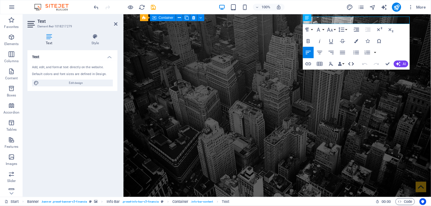
click at [349, 62] on icon "button" at bounding box center [350, 64] width 7 height 7
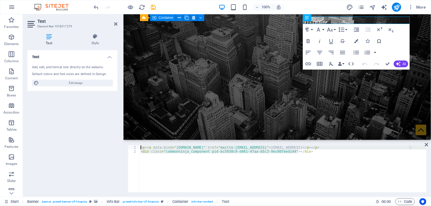
drag, startPoint x: 301, startPoint y: 151, endPoint x: 142, endPoint y: 145, distance: 159.2
click at [142, 145] on div "<div class="commonninja_component pid-bc5930c9-d461-47aa-b5c3-9ec00feed144"></d…" at bounding box center [276, 169] width 307 height 56
click at [415, 148] on div "< p > < a data-bind = "[DOMAIN_NAME]" href = "mailto:[EMAIL_ADDRESS]" > [EMAIL_…" at bounding box center [282, 169] width 287 height 47
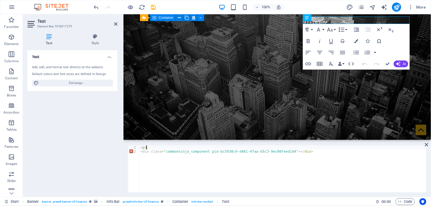
type textarea "<"
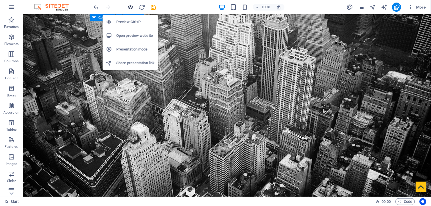
click at [130, 9] on icon "button" at bounding box center [130, 7] width 7 height 7
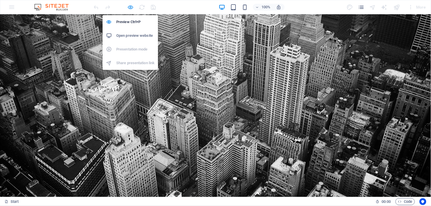
click at [130, 9] on icon "button" at bounding box center [130, 7] width 7 height 7
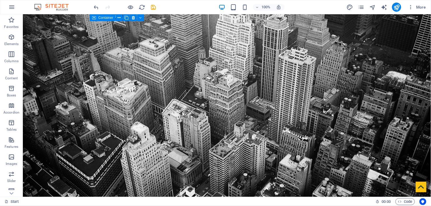
click at [92, 7] on div "100% More" at bounding box center [215, 7] width 430 height 14
click at [100, 7] on div at bounding box center [125, 7] width 64 height 9
click at [96, 7] on icon "undo" at bounding box center [96, 7] width 7 height 7
click at [106, 7] on icon "redo" at bounding box center [107, 7] width 7 height 7
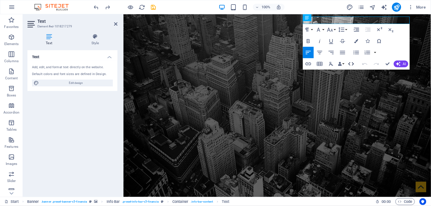
click at [350, 65] on icon "button" at bounding box center [350, 64] width 7 height 7
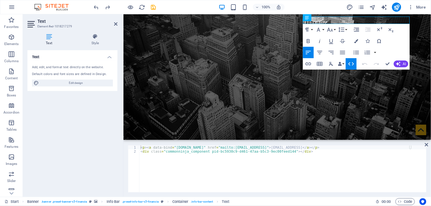
click at [349, 63] on icon "button" at bounding box center [351, 63] width 6 height 3
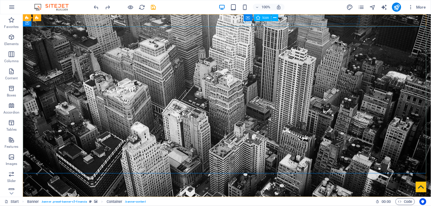
click at [246, 21] on div "Container Icon" at bounding box center [263, 17] width 39 height 7
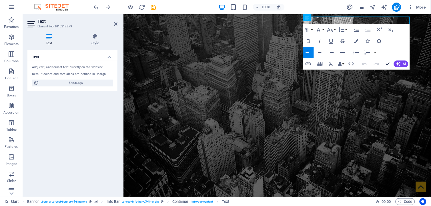
drag, startPoint x: 388, startPoint y: 63, endPoint x: 363, endPoint y: 50, distance: 27.7
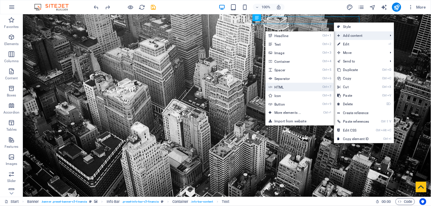
drag, startPoint x: 165, startPoint y: 70, endPoint x: 285, endPoint y: 85, distance: 120.3
click at [285, 85] on link "Ctrl 7 HTML" at bounding box center [288, 87] width 47 height 9
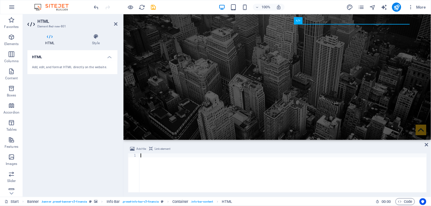
type textarea "<div class="commonninja_component pid-bc5930c9-d461-47aa-b5c3-9ec00feed144"></d…"
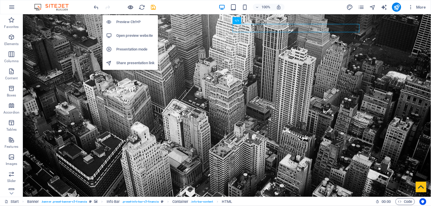
click at [131, 6] on icon "button" at bounding box center [130, 7] width 7 height 7
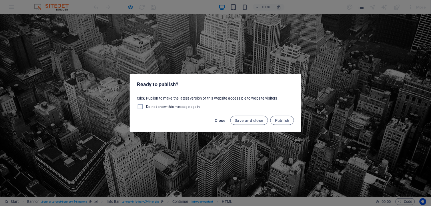
click at [223, 120] on span "Close" at bounding box center [220, 120] width 11 height 5
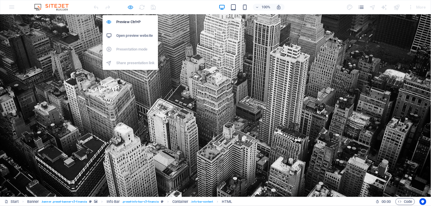
click at [130, 7] on icon "button" at bounding box center [130, 7] width 7 height 7
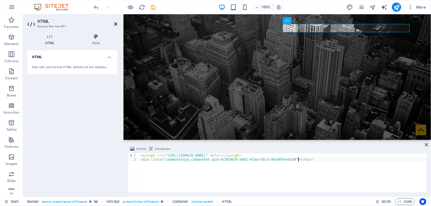
click at [115, 24] on icon at bounding box center [115, 24] width 3 height 5
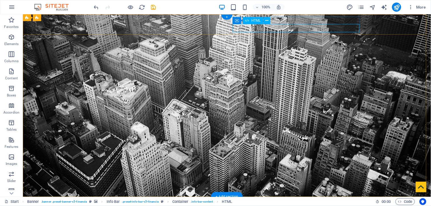
click at [267, 20] on icon at bounding box center [266, 21] width 3 height 6
click at [265, 21] on icon at bounding box center [266, 21] width 3 height 6
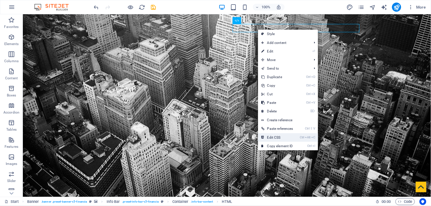
click at [274, 138] on link "Ctrl Alt C Edit CSS" at bounding box center [277, 137] width 39 height 9
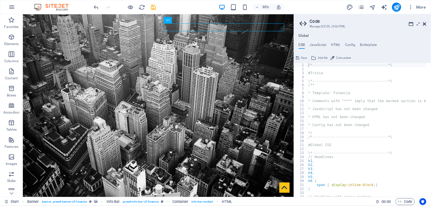
click at [424, 22] on icon at bounding box center [424, 24] width 3 height 5
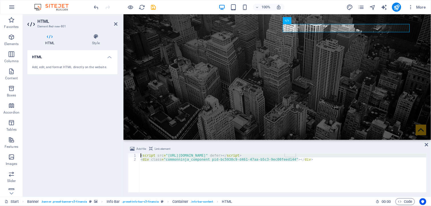
drag, startPoint x: 287, startPoint y: 158, endPoint x: 139, endPoint y: 154, distance: 147.9
click at [139, 154] on div "< script src = "[URL][DOMAIN_NAME]" defer > </ script > < div class = "commonni…" at bounding box center [282, 177] width 287 height 47
type textarea "<div class="commonninja_component pid-bc5930c9-d461-47aa-b5c3-9ec00feed144"></d…"
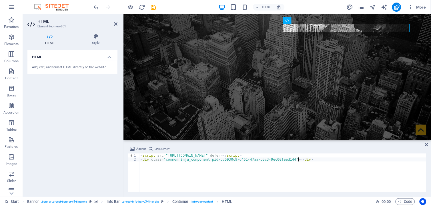
click at [368, 172] on div "< script src = "[URL][DOMAIN_NAME]" defer > </ script > < div class = "commonni…" at bounding box center [282, 177] width 287 height 47
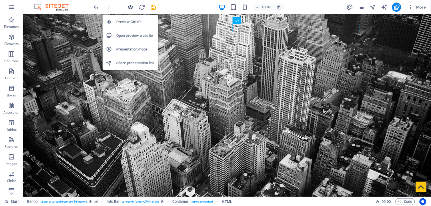
click at [131, 8] on icon "button" at bounding box center [130, 7] width 7 height 7
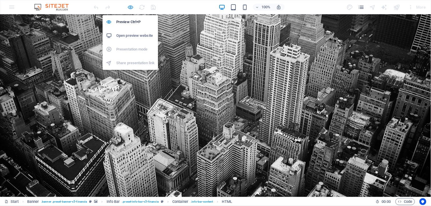
click at [127, 5] on icon "button" at bounding box center [130, 7] width 7 height 7
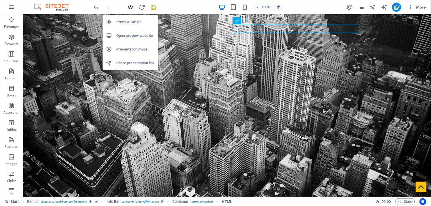
click at [129, 6] on icon "button" at bounding box center [130, 7] width 7 height 7
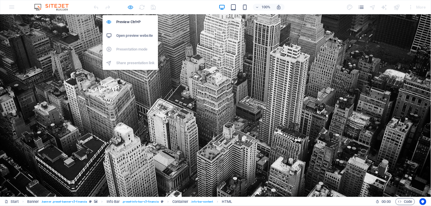
click at [130, 6] on icon "button" at bounding box center [130, 7] width 7 height 7
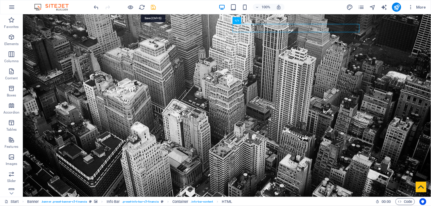
click at [150, 7] on icon "save" at bounding box center [153, 7] width 7 height 7
checkbox input "false"
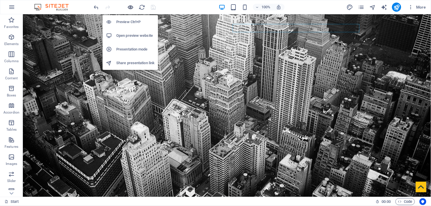
click at [132, 7] on icon "button" at bounding box center [130, 7] width 7 height 7
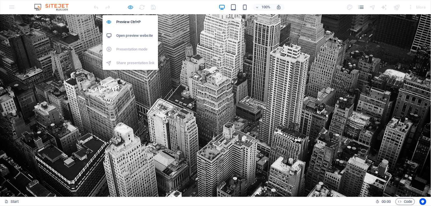
click at [130, 6] on icon "button" at bounding box center [130, 7] width 7 height 7
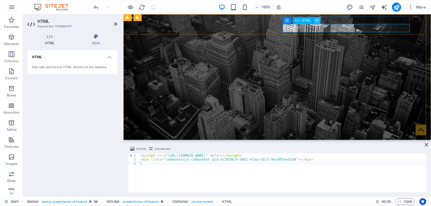
click at [316, 20] on icon at bounding box center [316, 21] width 3 height 6
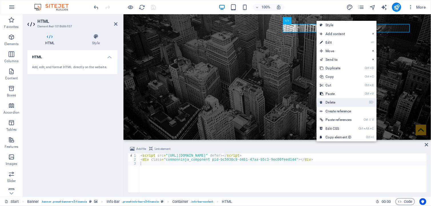
drag, startPoint x: 317, startPoint y: 87, endPoint x: 336, endPoint y: 102, distance: 24.0
click at [336, 102] on link "⌦ Delete" at bounding box center [335, 102] width 39 height 9
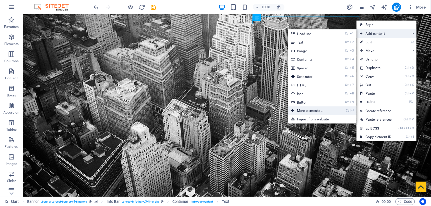
drag, startPoint x: 321, startPoint y: 109, endPoint x: 203, endPoint y: 95, distance: 119.1
click at [321, 109] on link "Ctrl ⏎ More elements ..." at bounding box center [311, 110] width 47 height 9
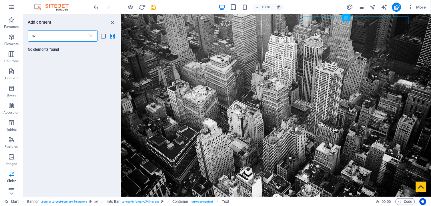
type input "w"
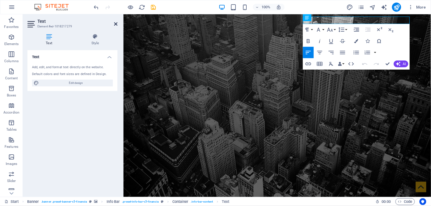
click at [116, 23] on icon at bounding box center [115, 24] width 3 height 5
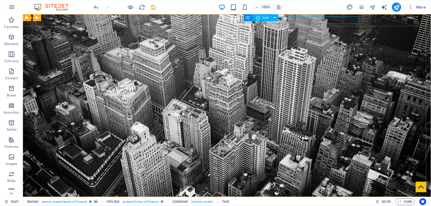
click at [248, 21] on div "Container Icon" at bounding box center [263, 17] width 39 height 7
